Goal: Transaction & Acquisition: Purchase product/service

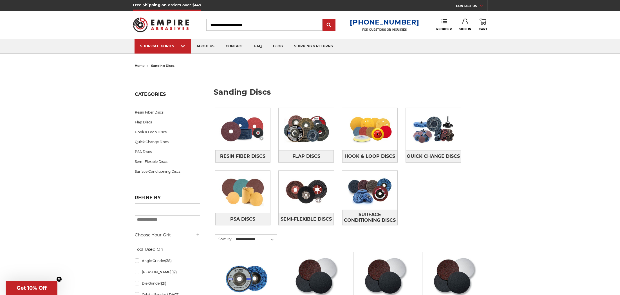
click at [259, 25] on input "Search" at bounding box center [264, 25] width 116 height 12
type input "*********"
click at [324, 19] on input "submit" at bounding box center [329, 24] width 11 height 11
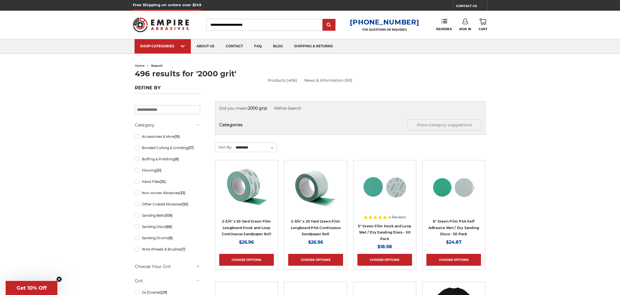
click at [274, 25] on input "Search" at bounding box center [264, 25] width 116 height 12
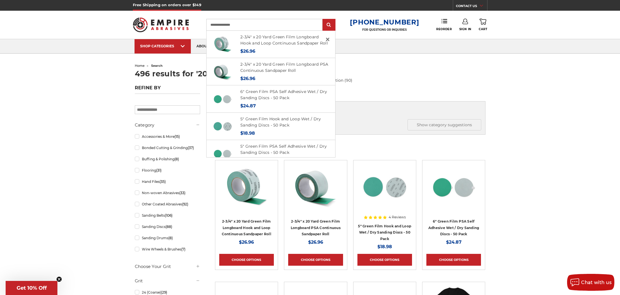
type input "**********"
click at [324, 19] on input "submit" at bounding box center [329, 24] width 11 height 11
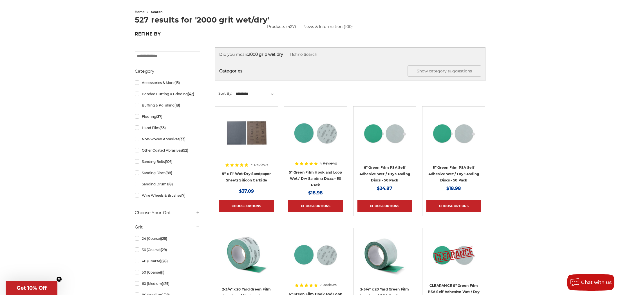
scroll to position [53, 0]
click at [253, 133] on img at bounding box center [246, 133] width 45 height 45
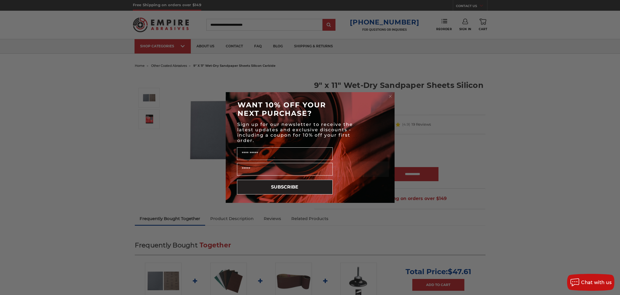
click at [389, 96] on circle "Close dialog" at bounding box center [390, 96] width 5 height 5
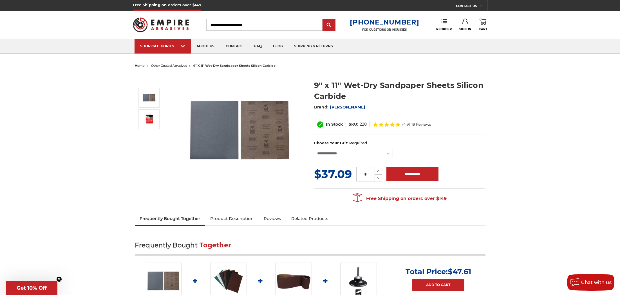
scroll to position [1, 0]
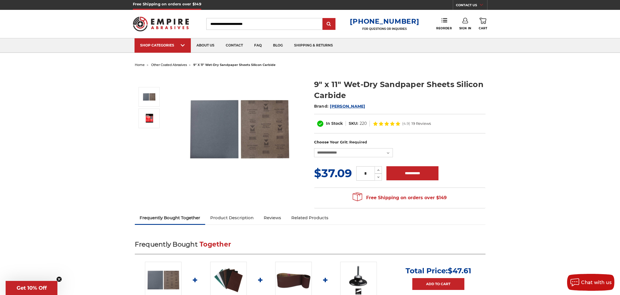
click at [249, 125] on img at bounding box center [239, 129] width 113 height 113
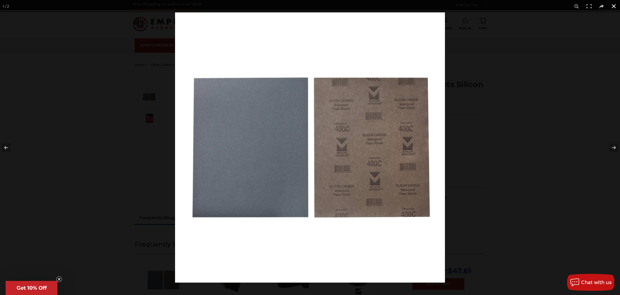
click at [510, 139] on div at bounding box center [485, 159] width 620 height 295
